Goal: Task Accomplishment & Management: Use online tool/utility

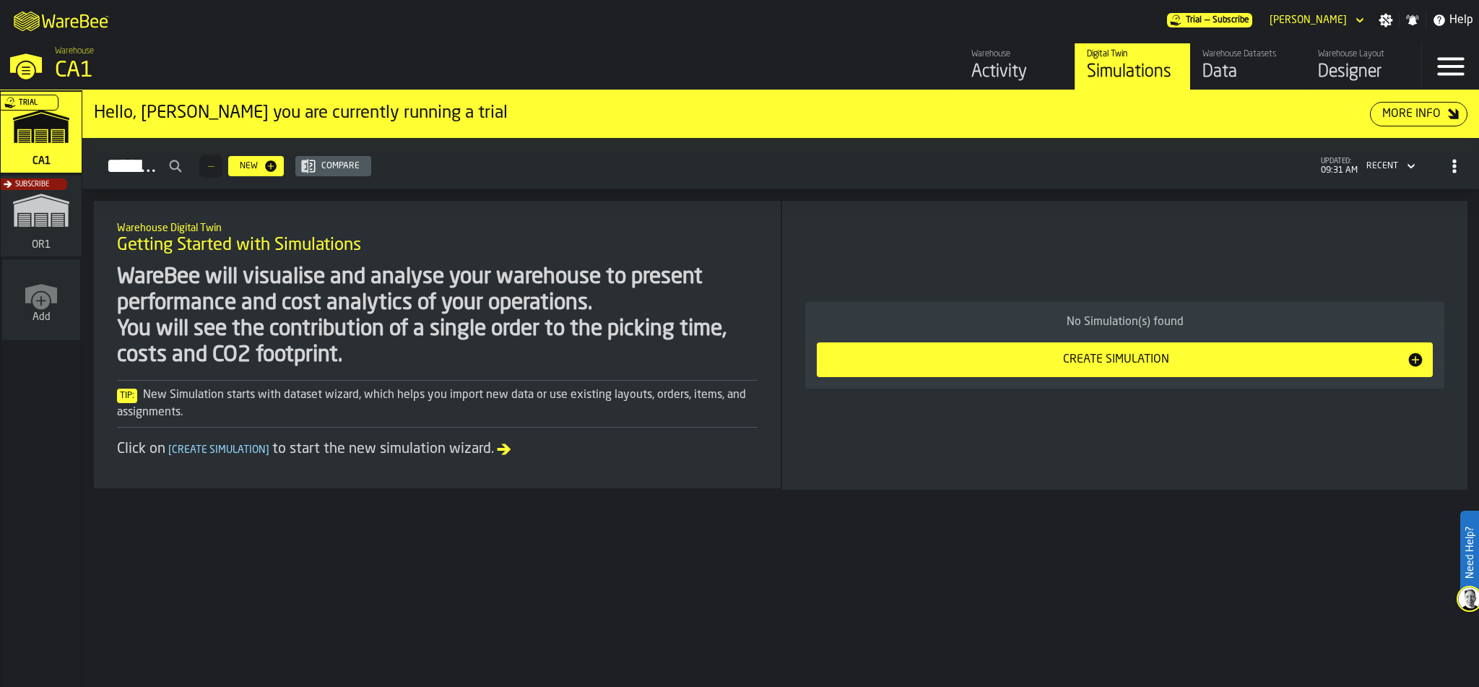
click at [1334, 71] on div "Designer" at bounding box center [1364, 72] width 92 height 23
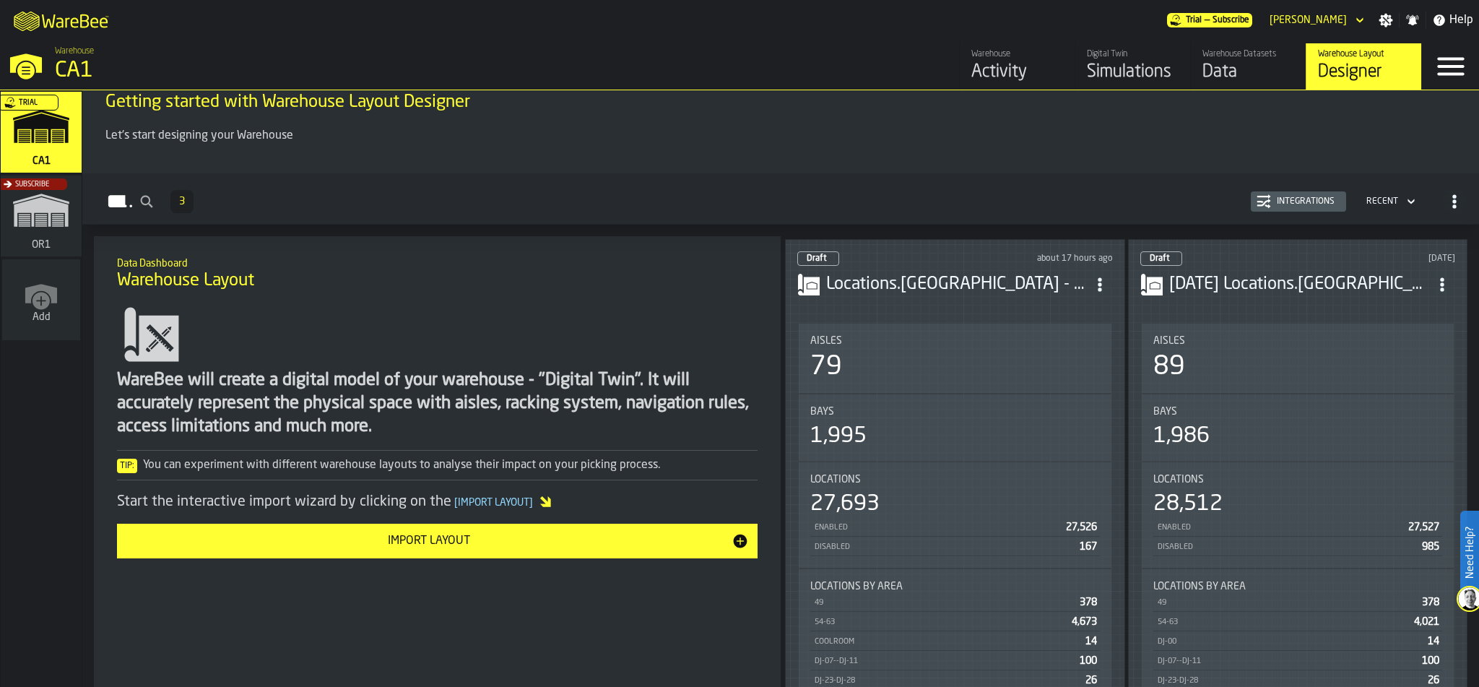
scroll to position [25, 0]
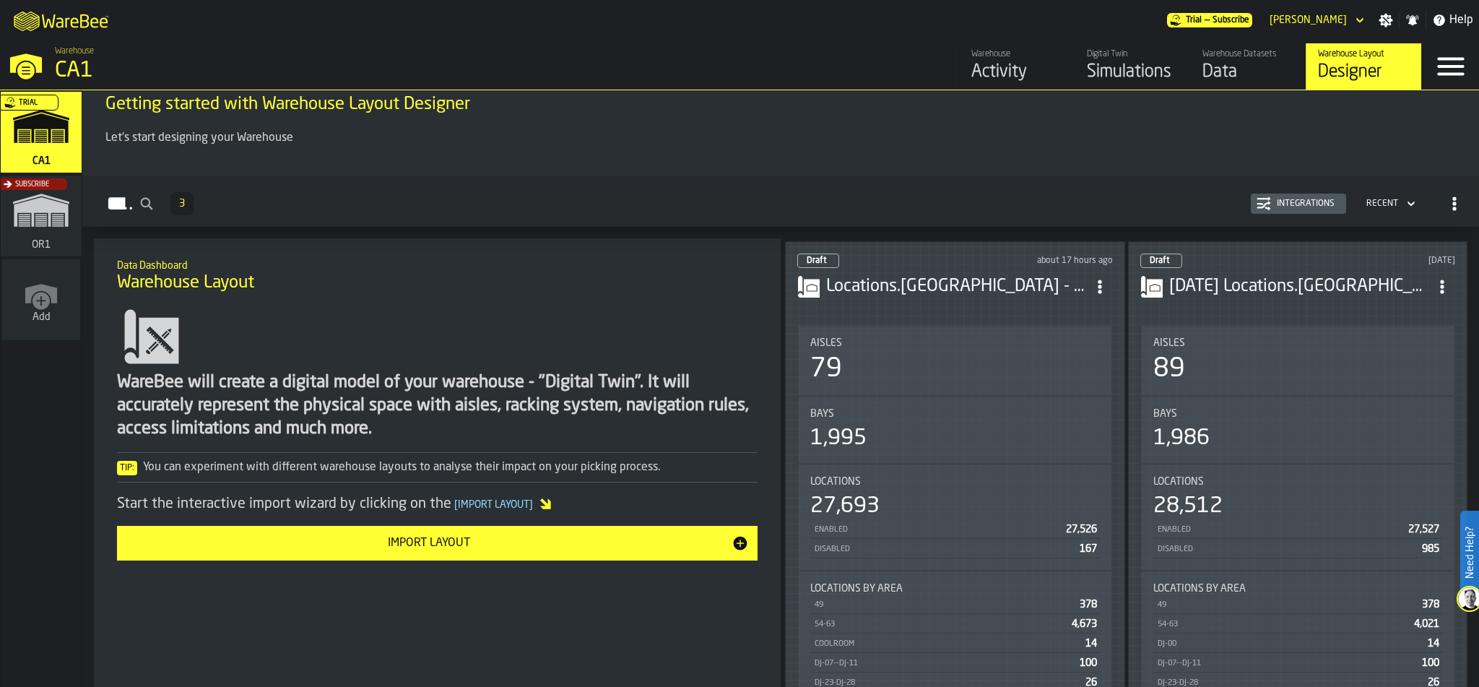
click at [964, 253] on div "Draft about 17 hours ago" at bounding box center [955, 260] width 316 height 14
